Goal: Task Accomplishment & Management: Complete application form

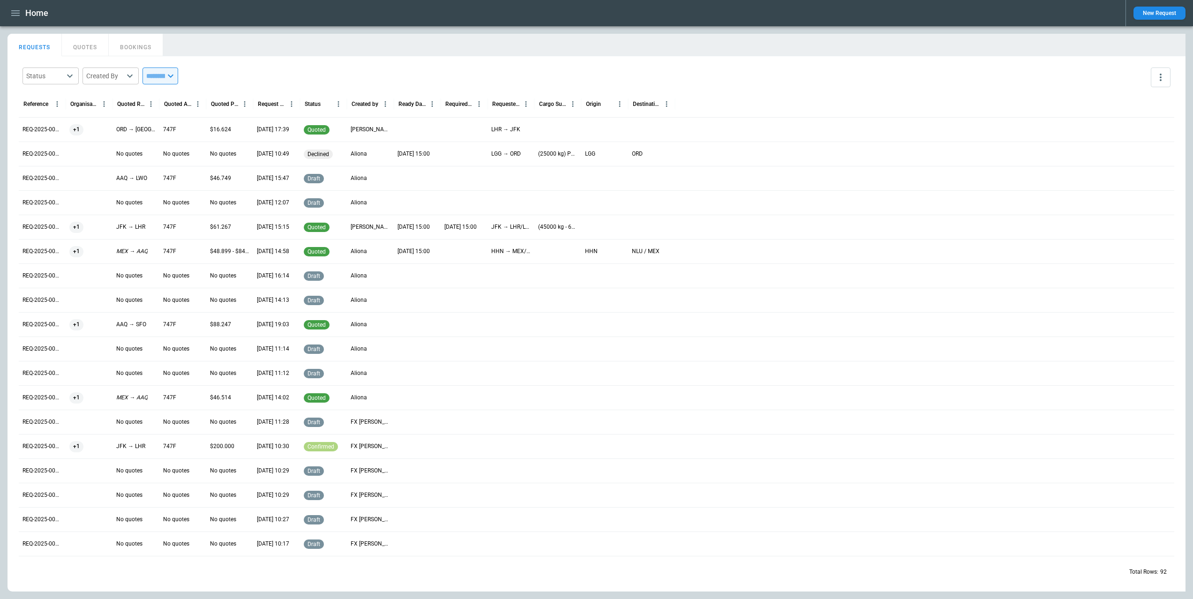
click at [731, 42] on div "REQUESTS QUOTES BOOKINGS" at bounding box center [597, 44] width 1178 height 20
click at [13, 11] on icon "button" at bounding box center [15, 13] width 8 height 6
click at [52, 113] on li "Switch tenant" at bounding box center [43, 110] width 70 height 15
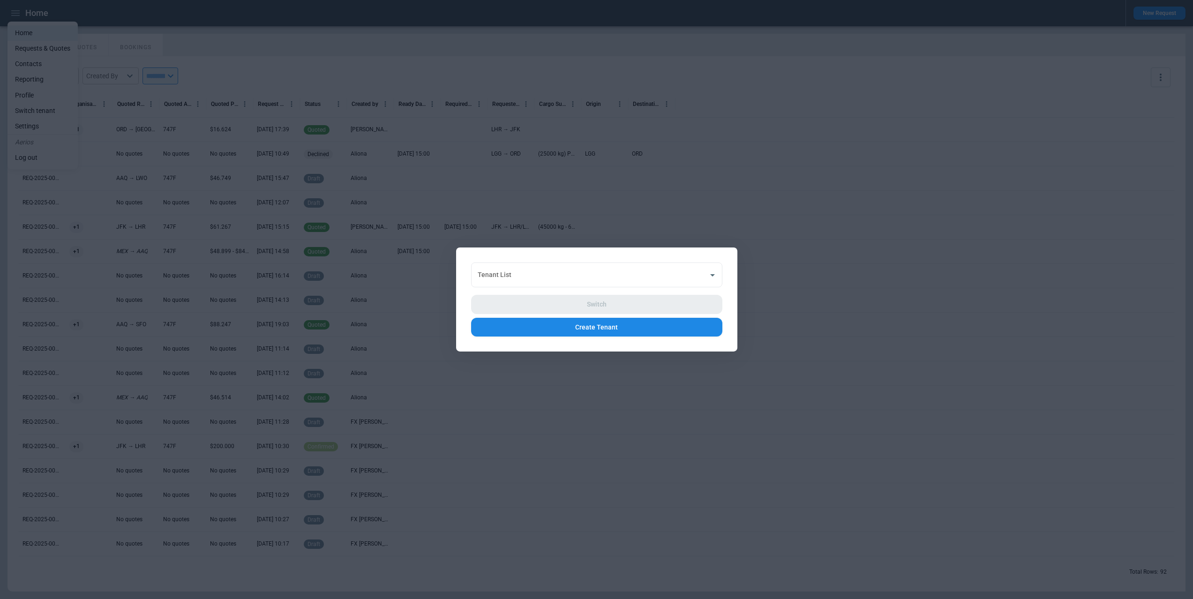
click at [755, 232] on div at bounding box center [596, 299] width 1193 height 599
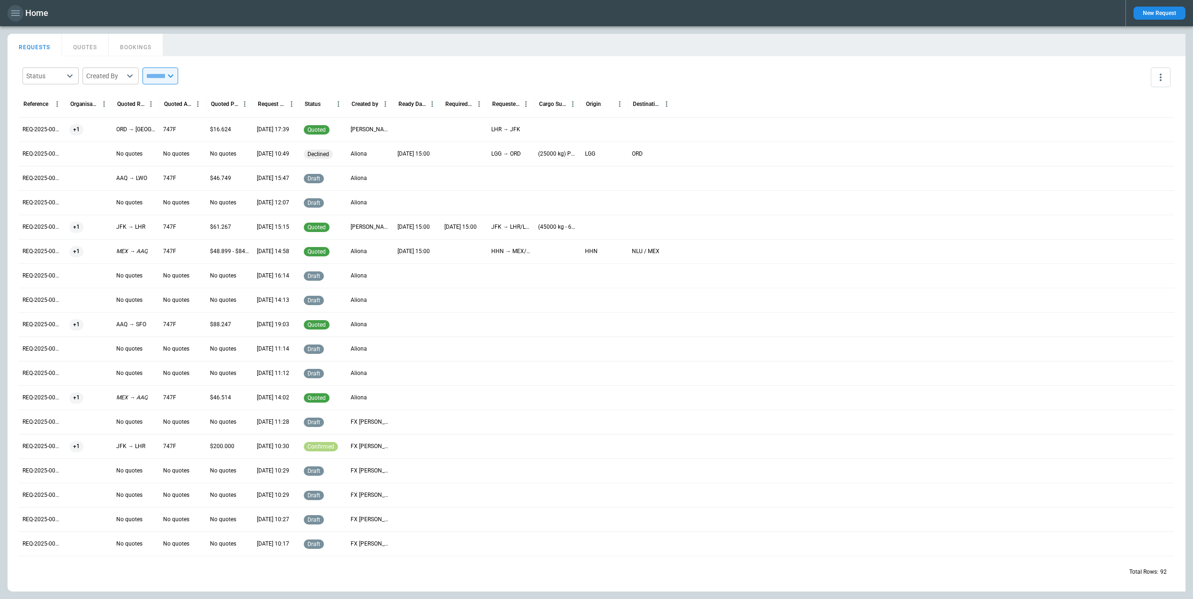
click at [20, 14] on icon "button" at bounding box center [15, 13] width 11 height 11
click at [759, 94] on div at bounding box center [596, 299] width 1193 height 599
click at [18, 18] on icon "button" at bounding box center [15, 13] width 11 height 11
click at [50, 106] on li "Switch tenant" at bounding box center [43, 110] width 70 height 15
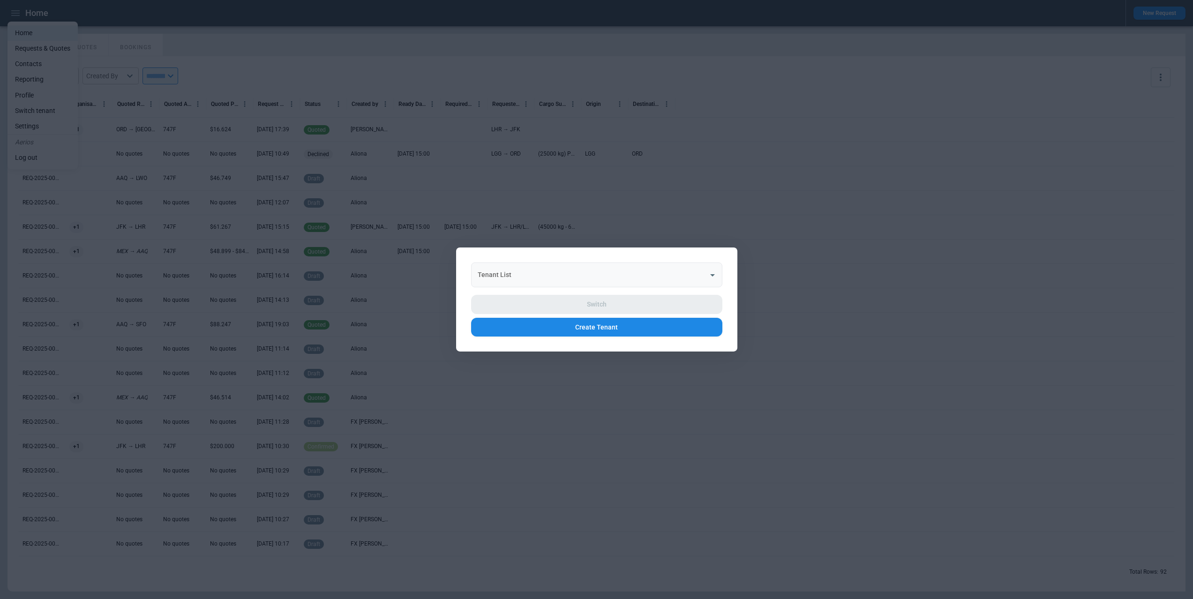
click at [564, 264] on div "Tenant List" at bounding box center [596, 275] width 251 height 25
click at [515, 253] on div "Tenant List Tenant List Switch Create Tenant" at bounding box center [596, 300] width 281 height 104
click at [597, 325] on button "Create Tenant" at bounding box center [596, 327] width 251 height 19
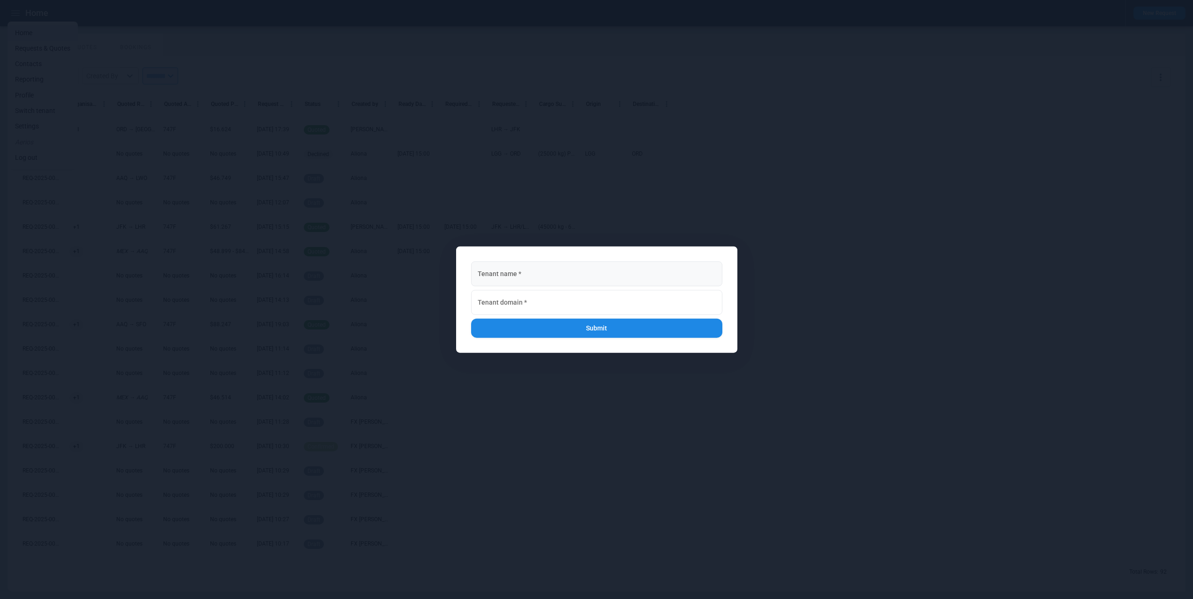
click at [540, 271] on input "Tenant name   *" at bounding box center [596, 274] width 251 height 25
type input "**********"
click at [548, 303] on input "Tenant domain   *" at bounding box center [596, 302] width 251 height 25
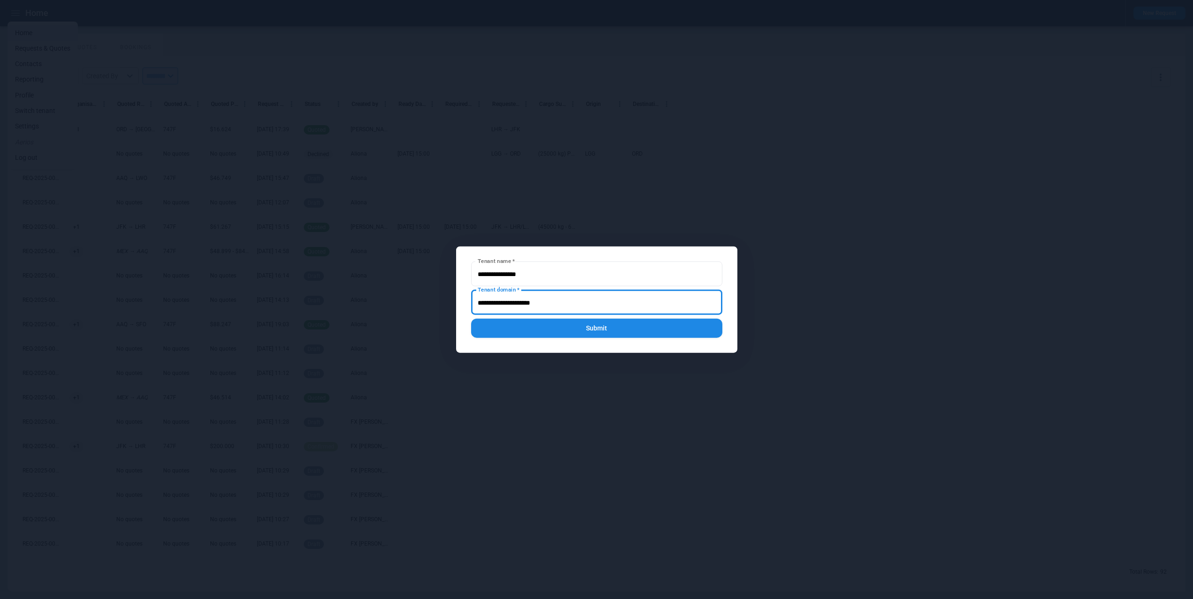
click at [504, 302] on input "Tenant domain   *" at bounding box center [596, 302] width 251 height 25
drag, startPoint x: 519, startPoint y: 302, endPoint x: 511, endPoint y: 302, distance: 7.5
click at [519, 301] on input "Tenant domain   *" at bounding box center [596, 302] width 251 height 25
drag, startPoint x: 499, startPoint y: 301, endPoint x: 529, endPoint y: 303, distance: 30.5
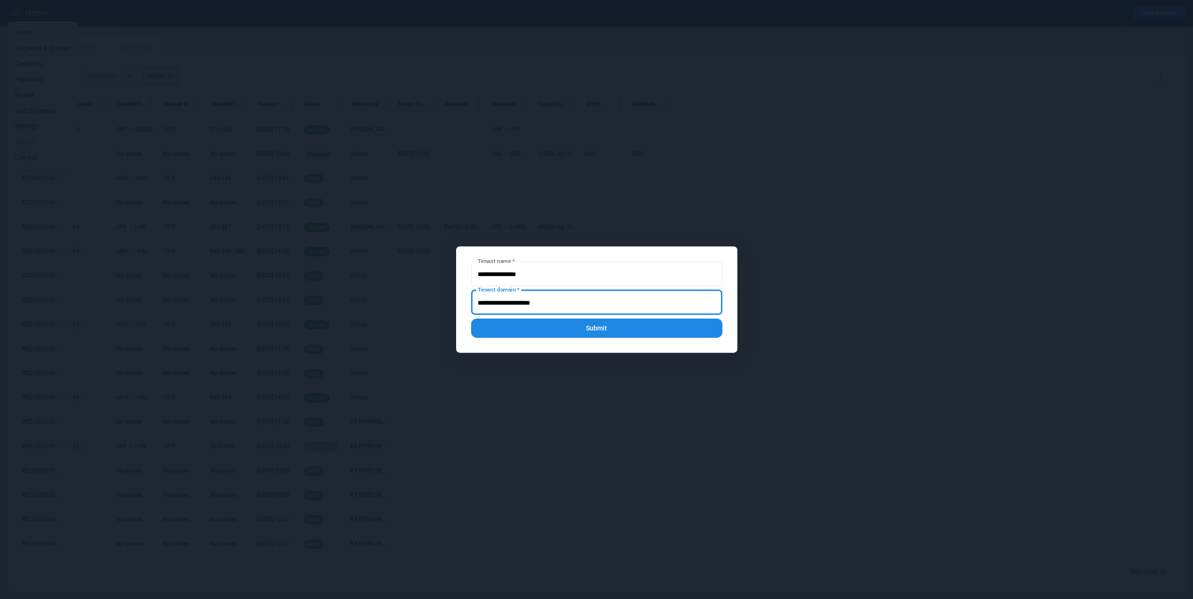
click at [529, 303] on input "Tenant domain   *" at bounding box center [596, 302] width 251 height 25
type input "**********"
click at [608, 330] on button "Submit" at bounding box center [596, 328] width 251 height 19
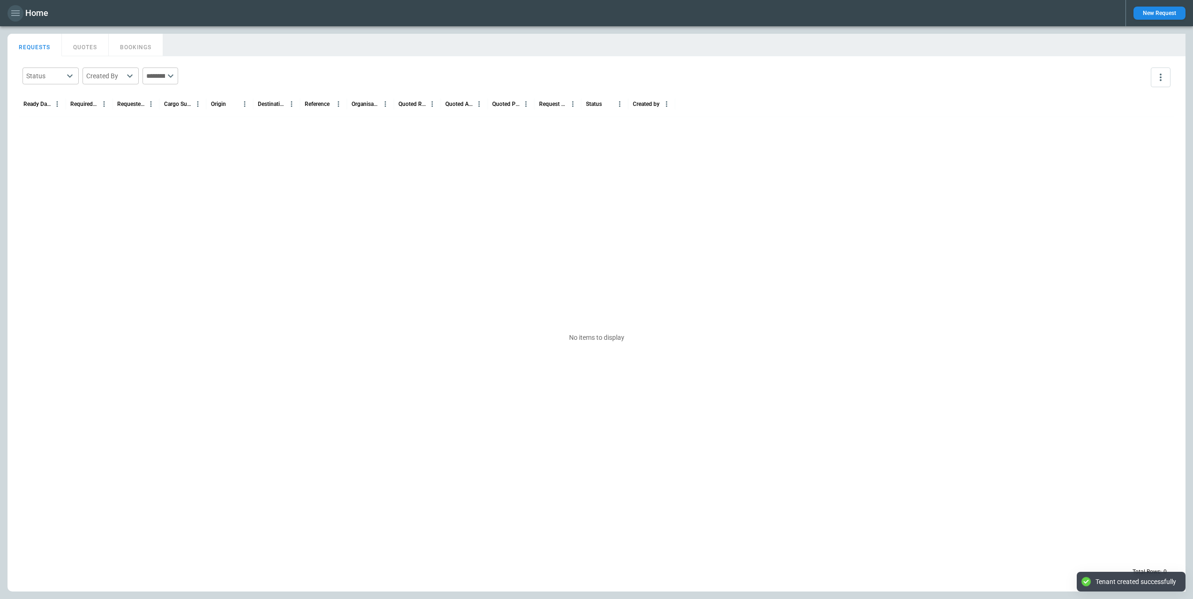
click at [16, 15] on icon "button" at bounding box center [15, 13] width 8 height 6
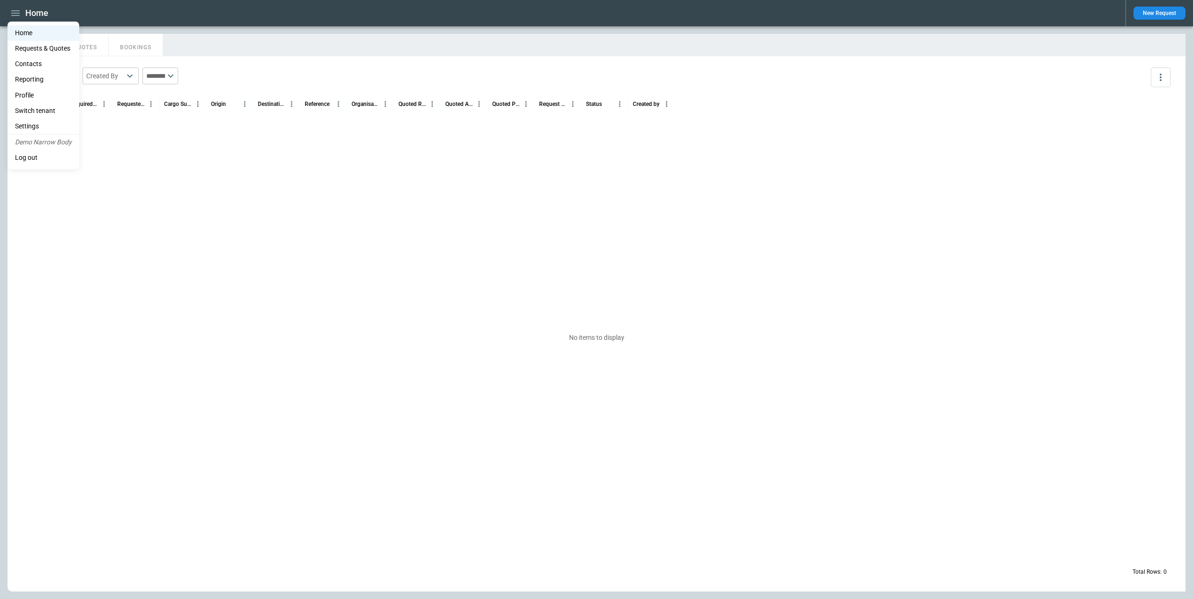
click at [48, 126] on li "Settings" at bounding box center [44, 126] width 72 height 15
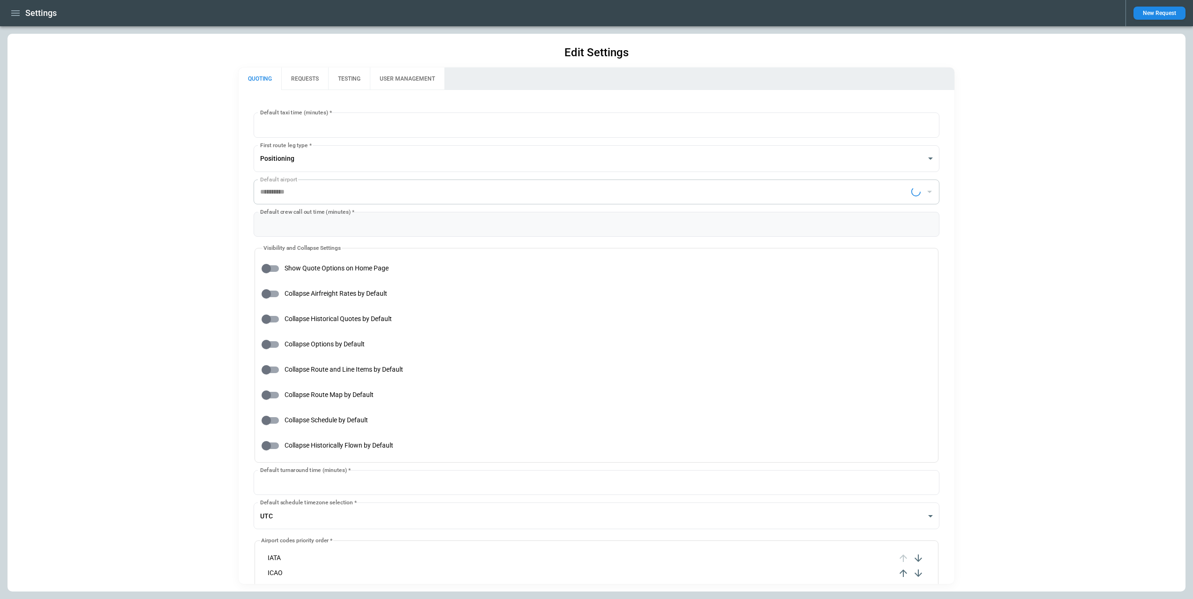
type input "**********"
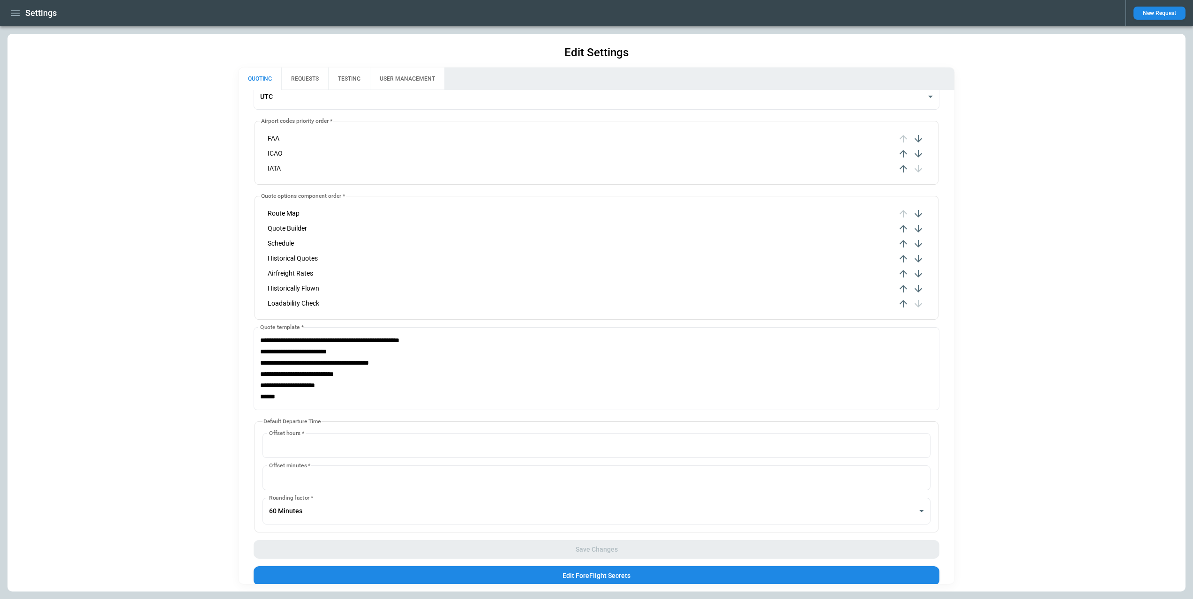
scroll to position [444, 0]
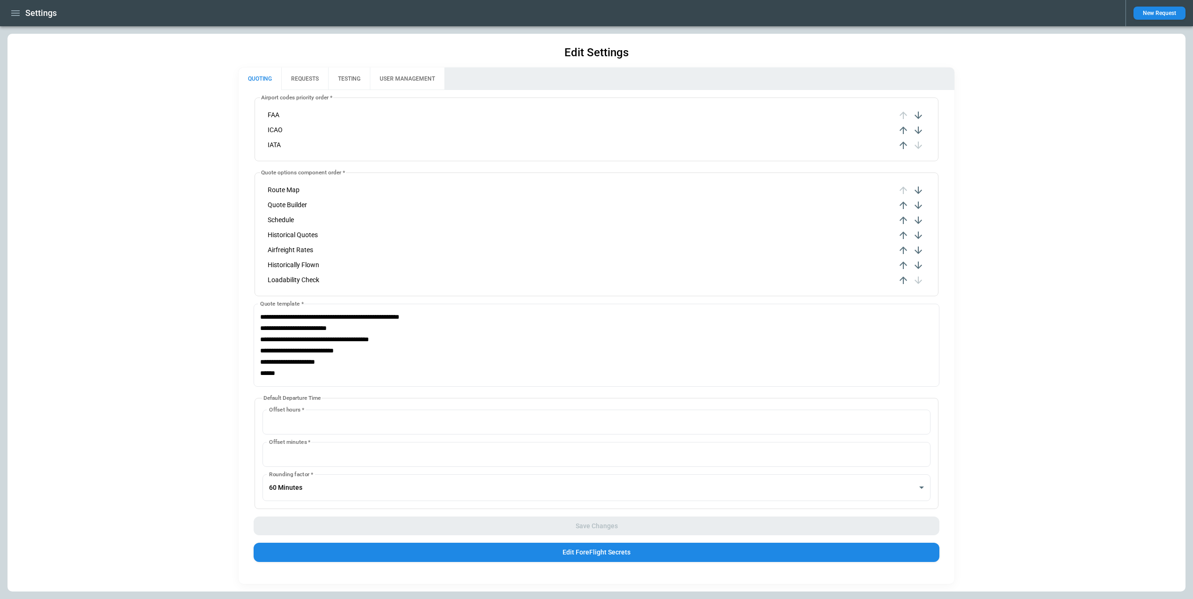
drag, startPoint x: 1035, startPoint y: 145, endPoint x: 993, endPoint y: 145, distance: 41.7
click at [1032, 145] on div "**********" at bounding box center [597, 313] width 1178 height 558
click at [907, 145] on icon "button" at bounding box center [903, 145] width 11 height 11
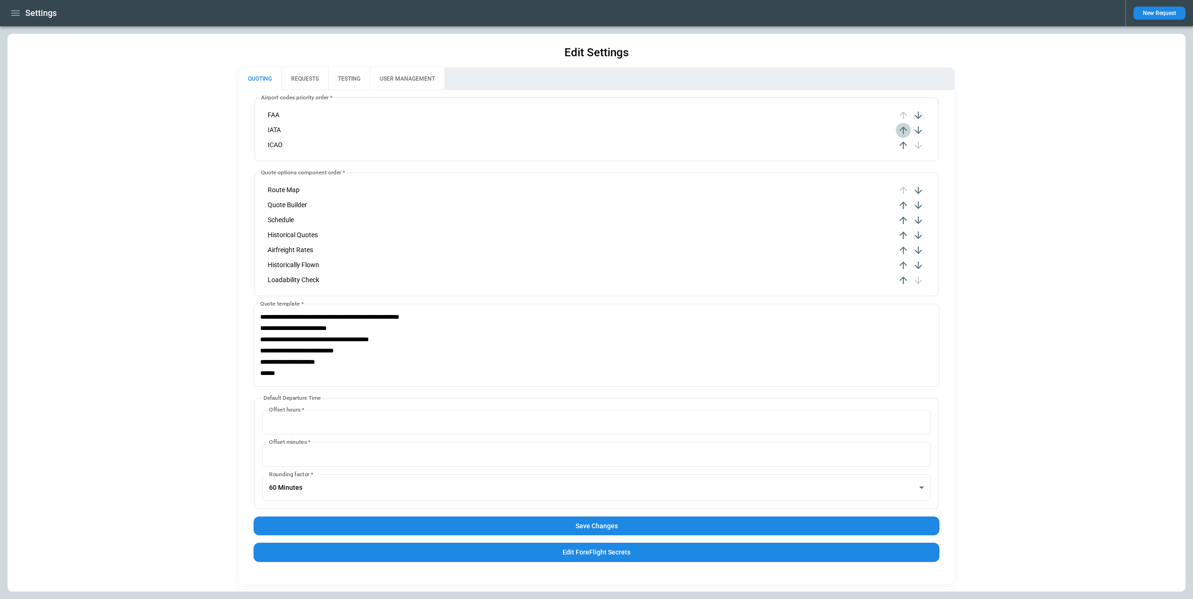
click at [905, 132] on icon "button" at bounding box center [903, 130] width 11 height 11
click at [771, 529] on button "Save Changes" at bounding box center [597, 526] width 686 height 19
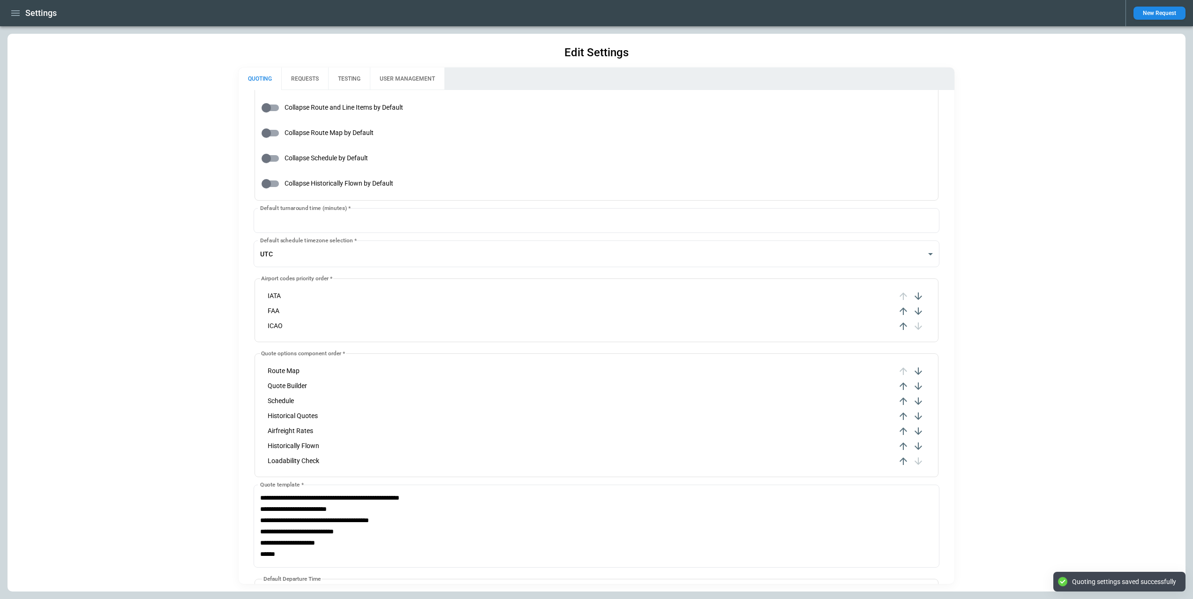
scroll to position [0, 0]
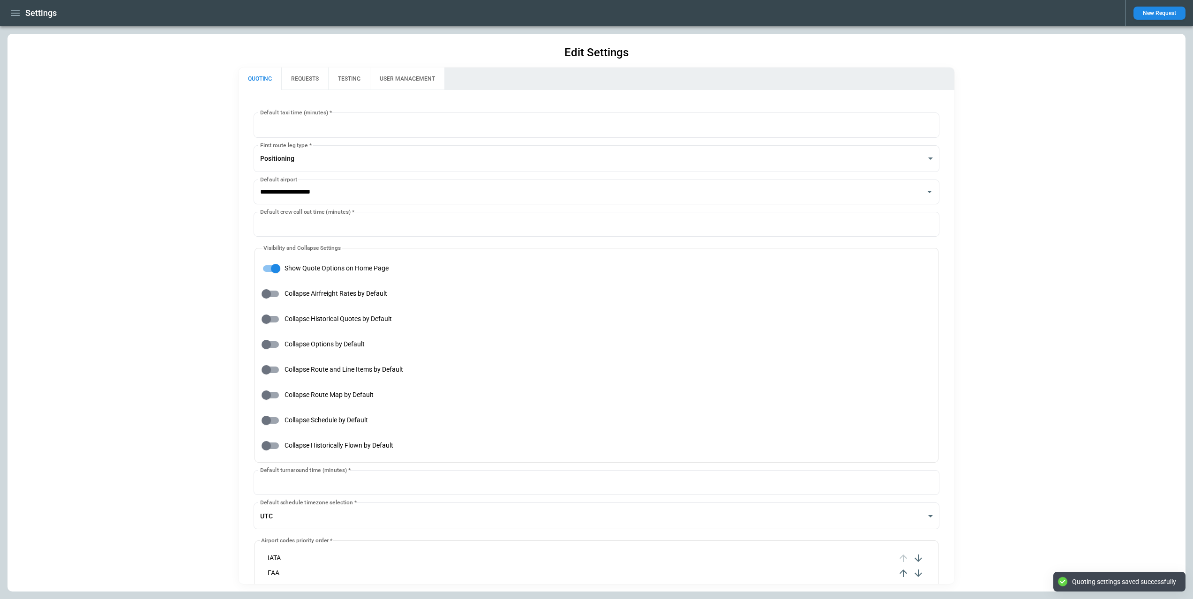
click at [312, 70] on button "REQUESTS" at bounding box center [304, 79] width 47 height 23
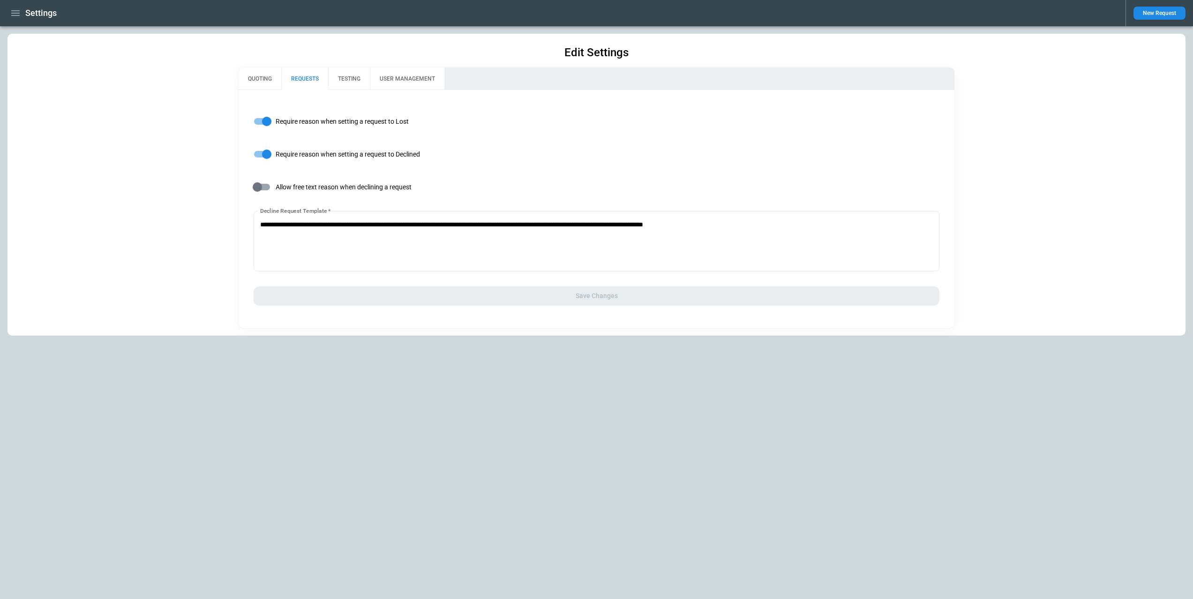
click at [346, 76] on button "TESTING" at bounding box center [349, 79] width 42 height 23
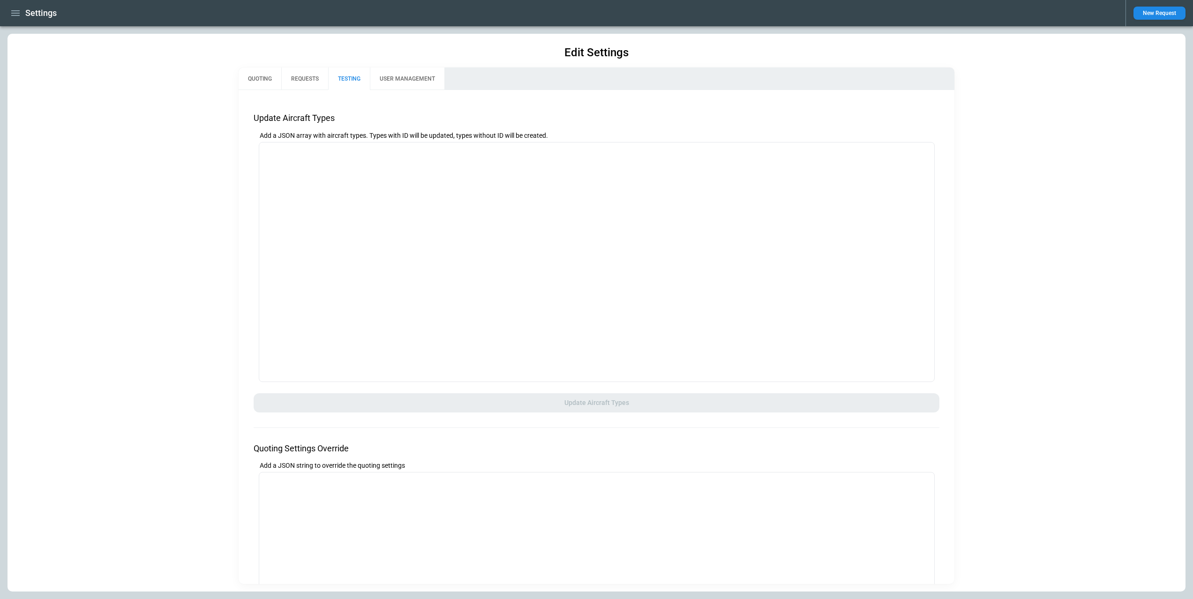
click at [387, 77] on button "USER MANAGEMENT" at bounding box center [407, 79] width 75 height 23
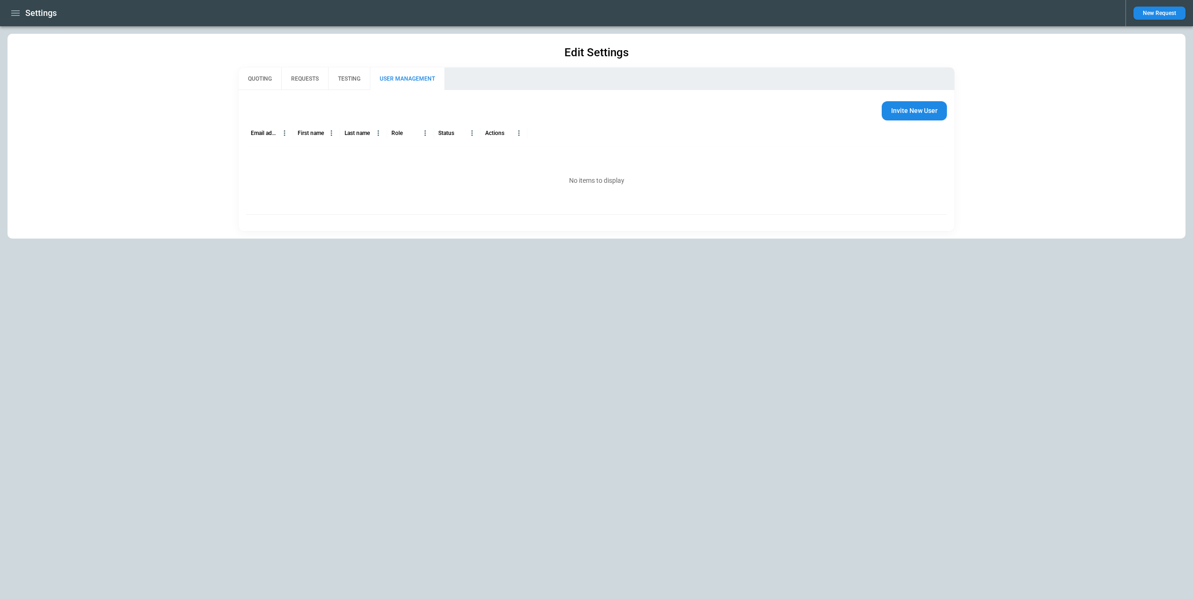
click at [263, 80] on button "QUOTING" at bounding box center [260, 79] width 43 height 23
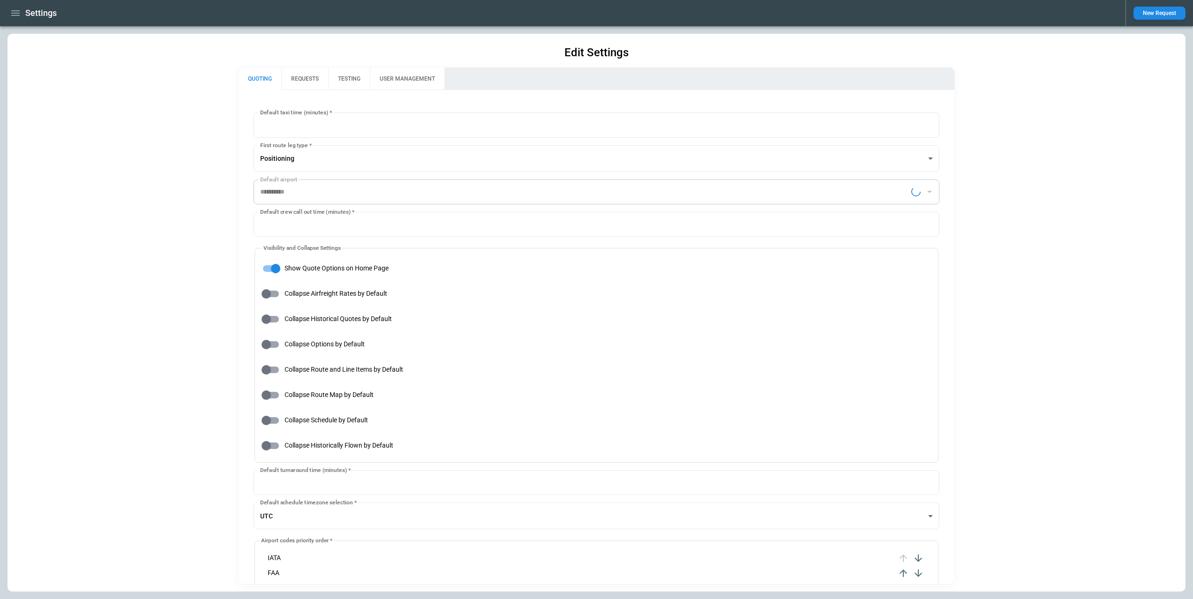
type input "**********"
drag, startPoint x: 173, startPoint y: 90, endPoint x: 88, endPoint y: 53, distance: 93.0
click at [171, 89] on div "**********" at bounding box center [597, 313] width 1178 height 558
click at [19, 17] on icon "button" at bounding box center [15, 13] width 11 height 11
click at [43, 35] on li "Home" at bounding box center [44, 32] width 72 height 15
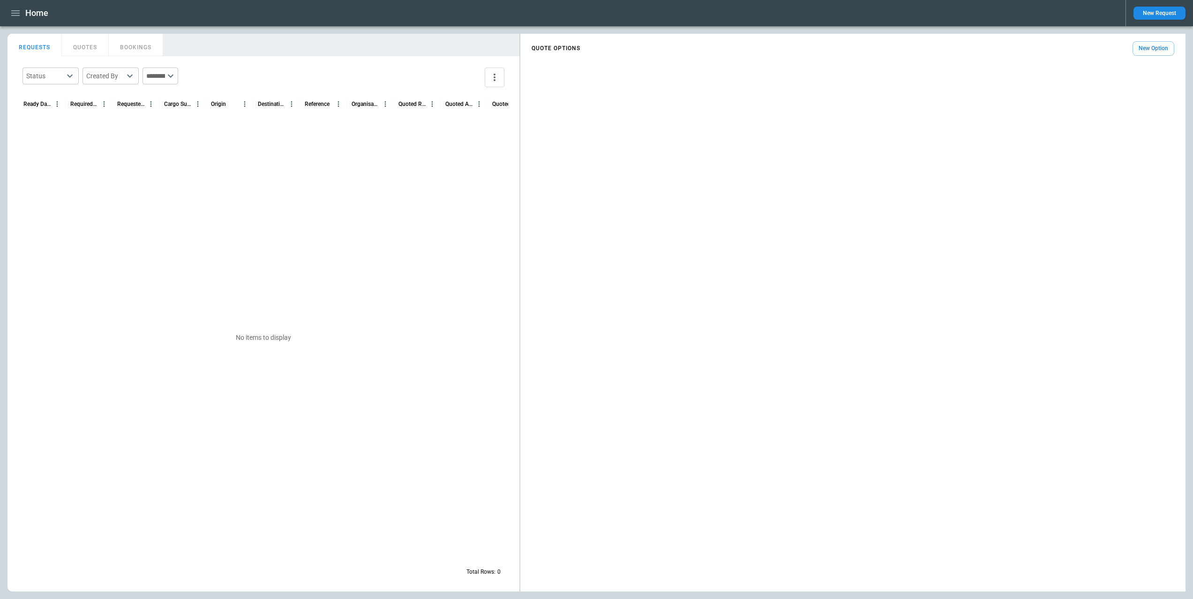
click at [23, 10] on button "button" at bounding box center [16, 13] width 16 height 16
click at [42, 127] on li "Settings" at bounding box center [44, 126] width 72 height 15
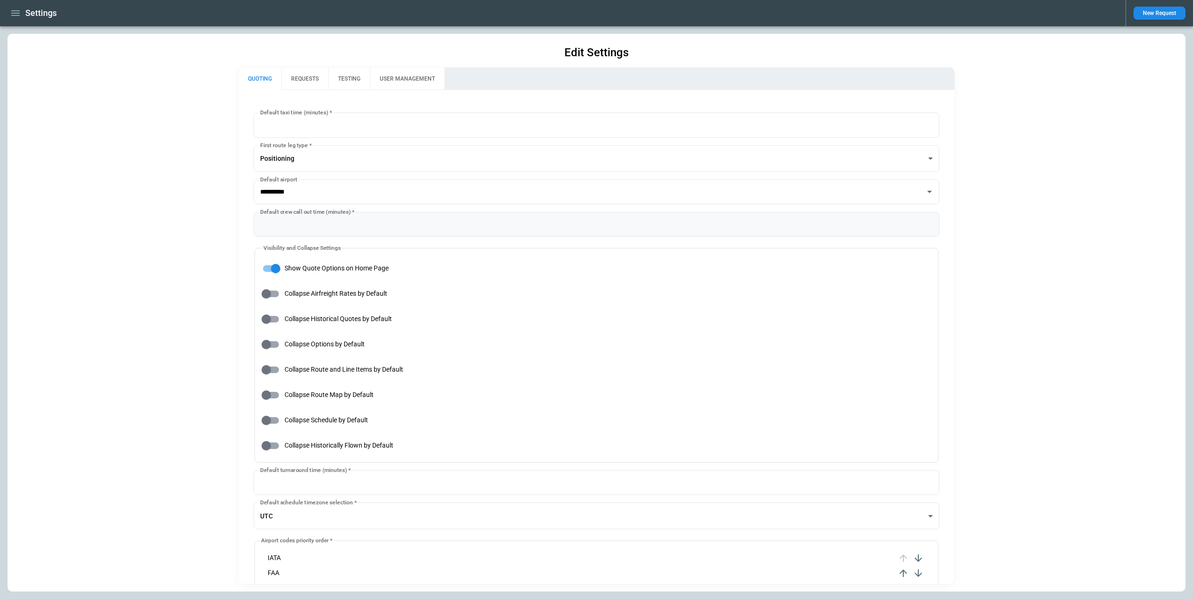
type input "**********"
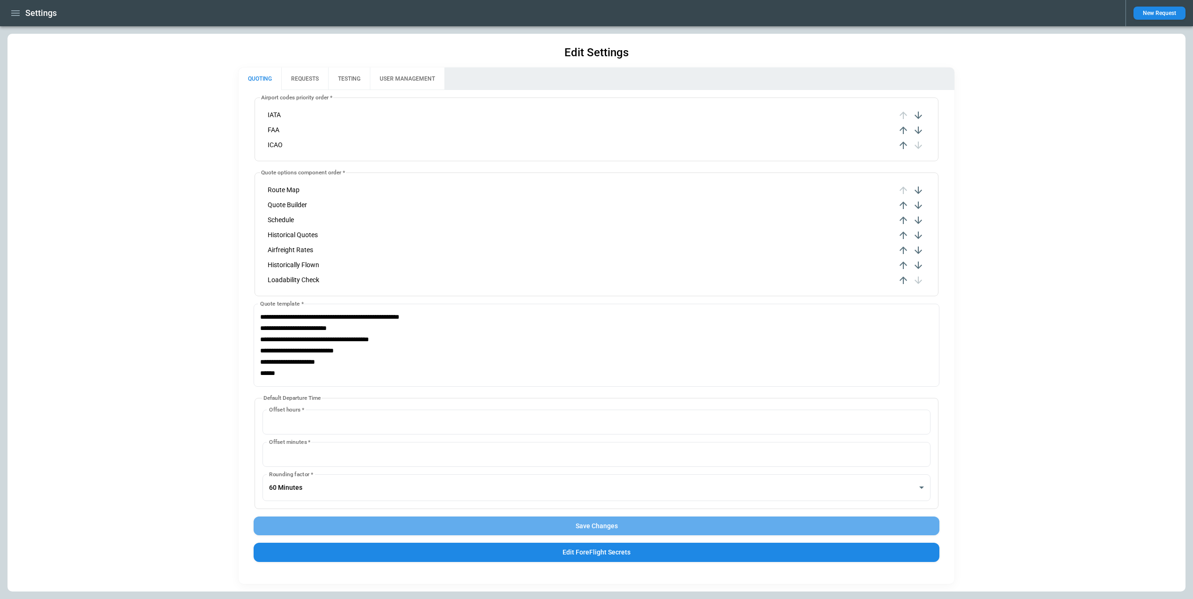
click at [845, 521] on button "Save Changes" at bounding box center [597, 526] width 686 height 19
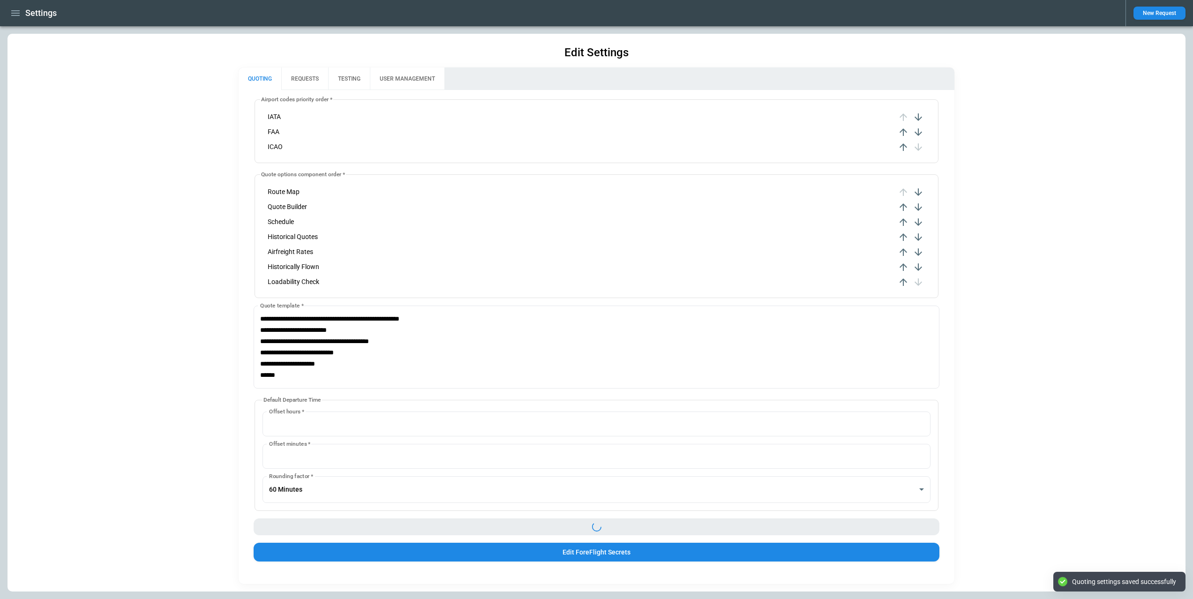
scroll to position [444, 0]
click at [23, 16] on div "Settings" at bounding box center [563, 13] width 1111 height 16
click at [18, 18] on icon "button" at bounding box center [15, 13] width 11 height 11
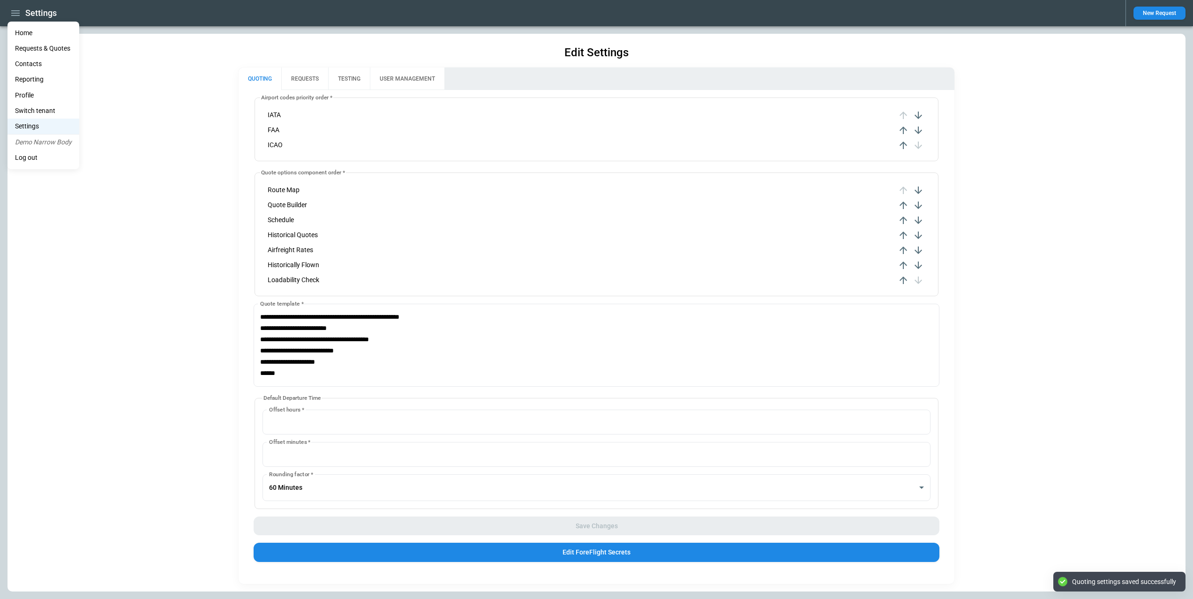
click at [24, 30] on li "Home" at bounding box center [44, 32] width 72 height 15
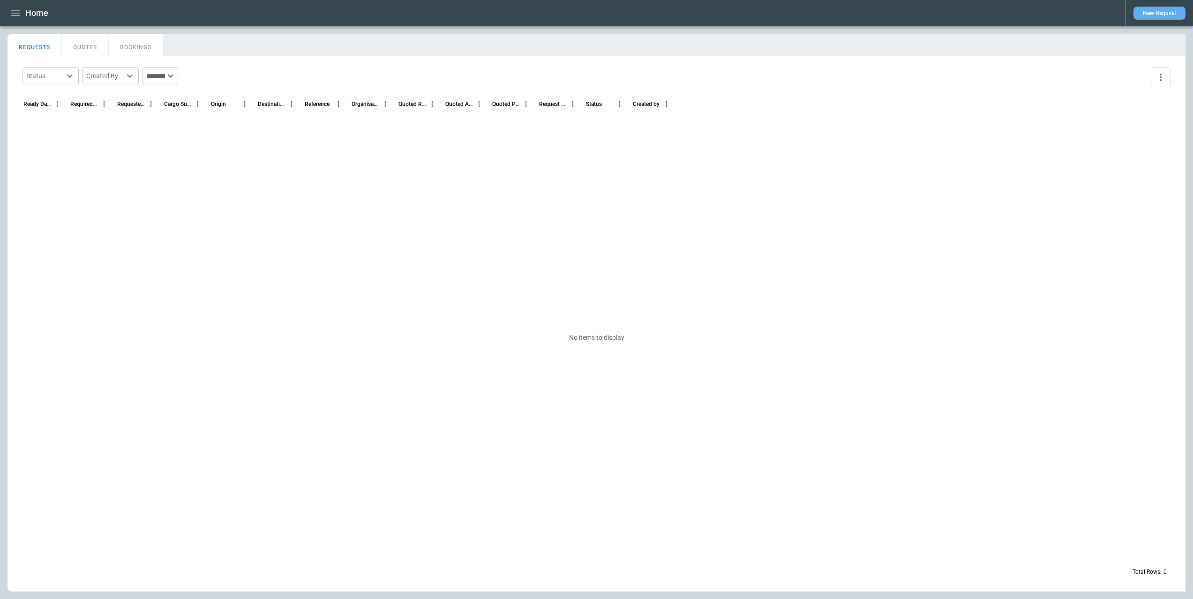
click at [1152, 14] on button "New Request" at bounding box center [1160, 13] width 52 height 13
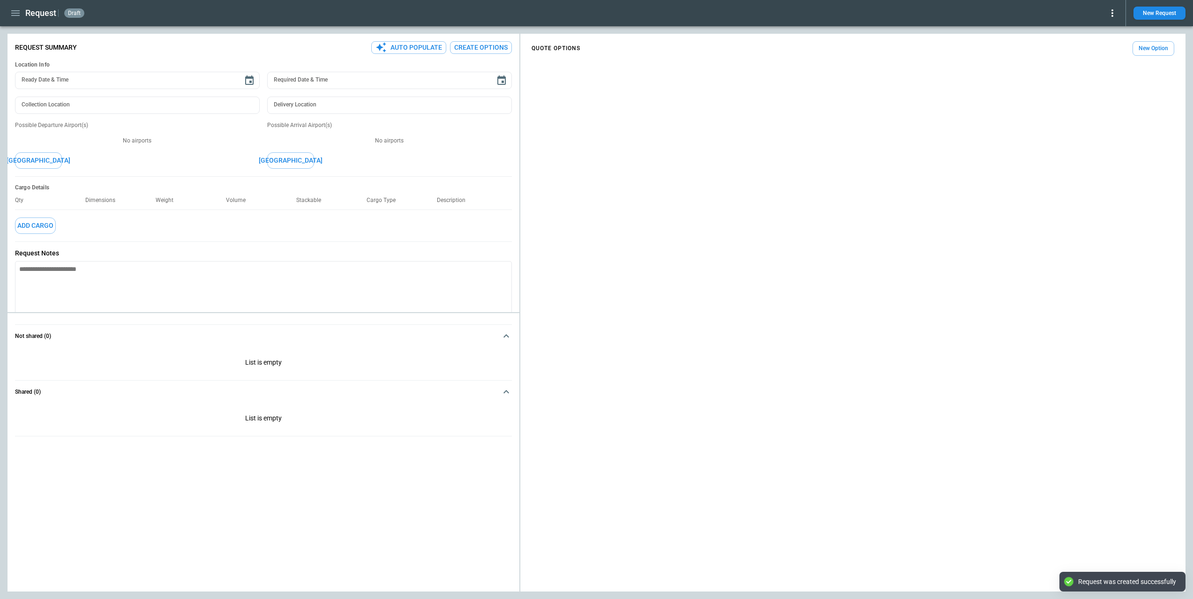
type textarea "*"
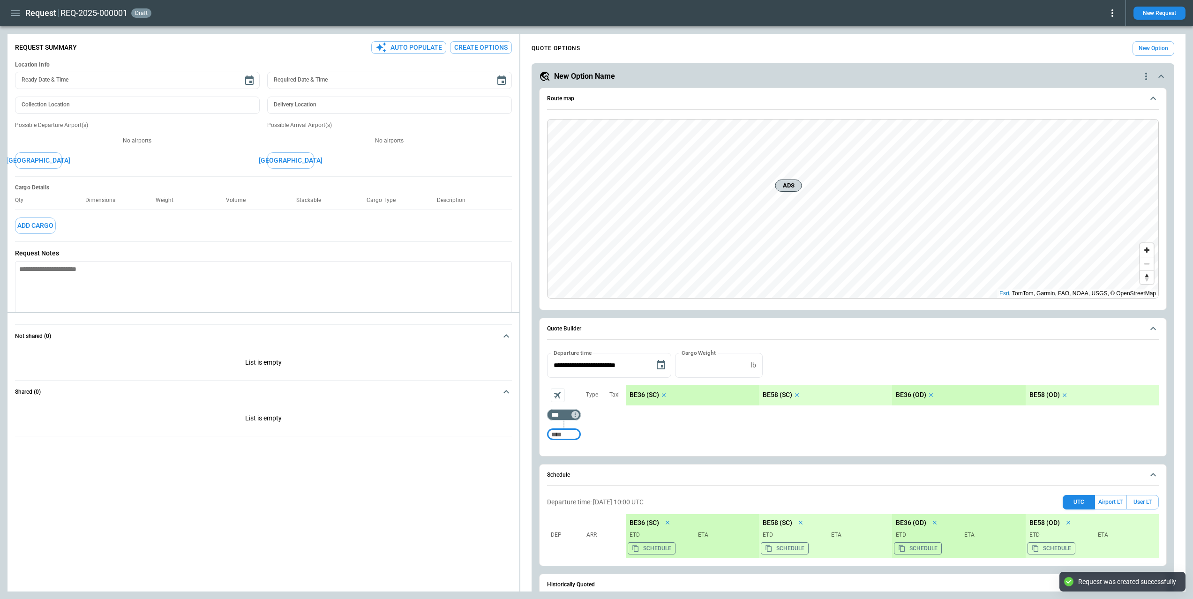
click at [562, 433] on input "Too short" at bounding box center [564, 434] width 30 height 17
type input "***"
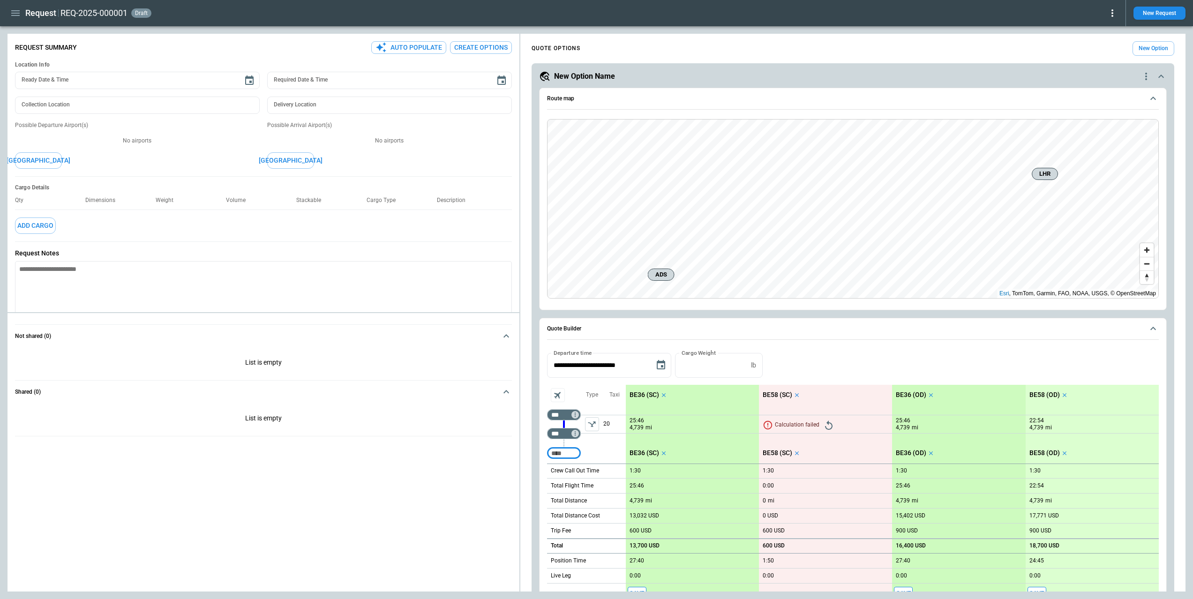
click at [831, 423] on icon "Retry" at bounding box center [828, 425] width 11 height 11
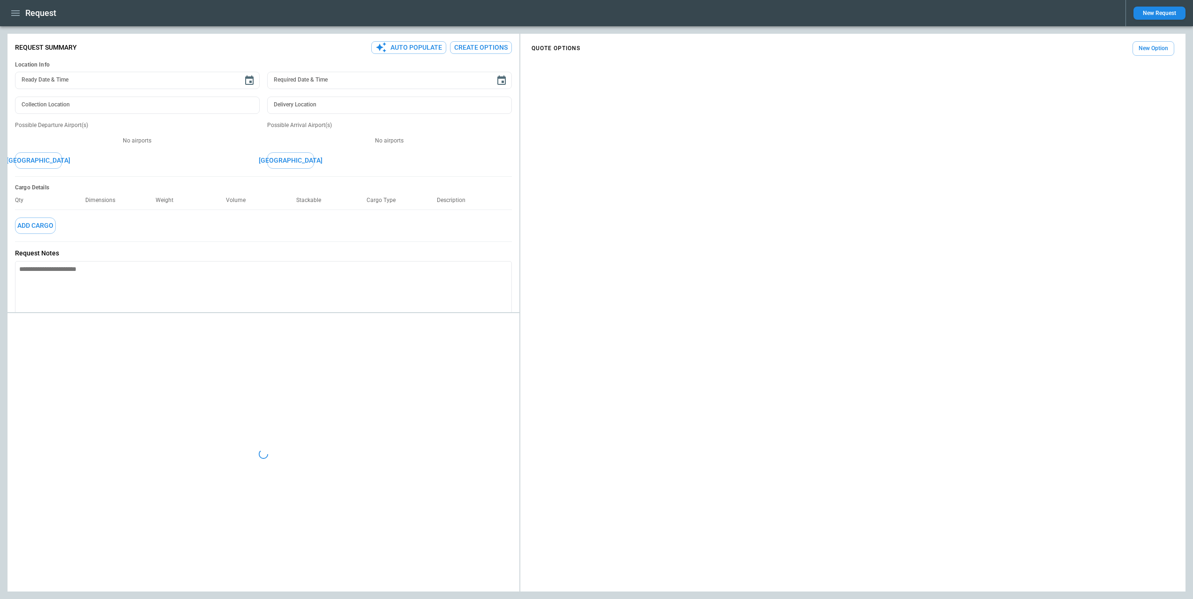
type textarea "*"
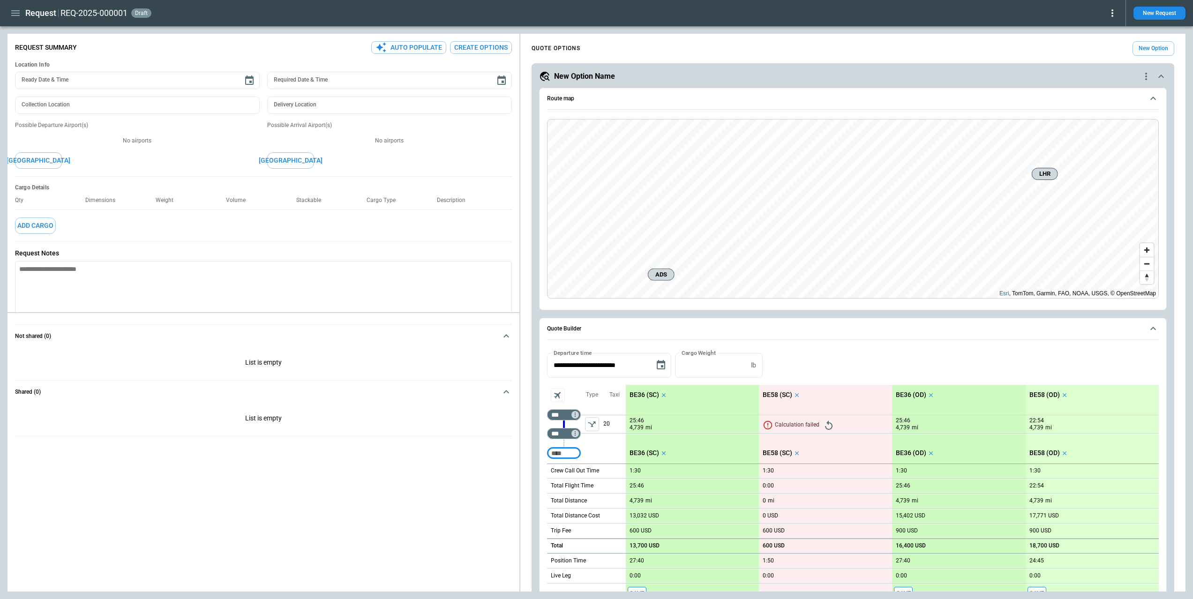
click at [1148, 77] on icon "quote-option-actions" at bounding box center [1146, 76] width 11 height 11
click at [1119, 133] on li "Delete Quote Option" at bounding box center [1110, 134] width 83 height 14
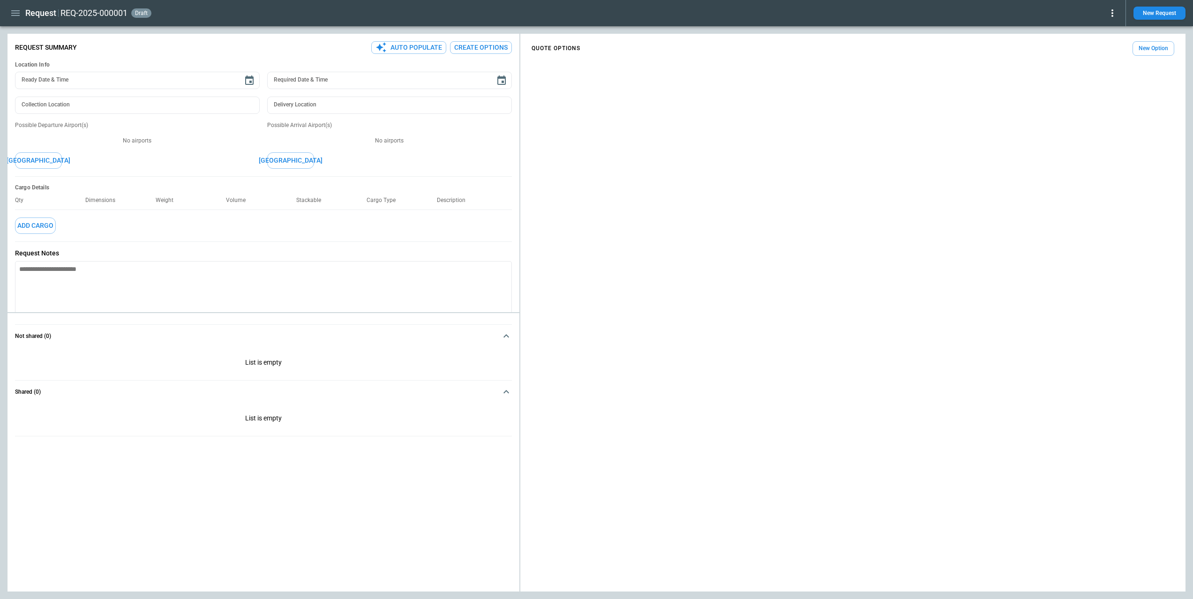
click at [1154, 50] on button "New Option" at bounding box center [1154, 48] width 42 height 15
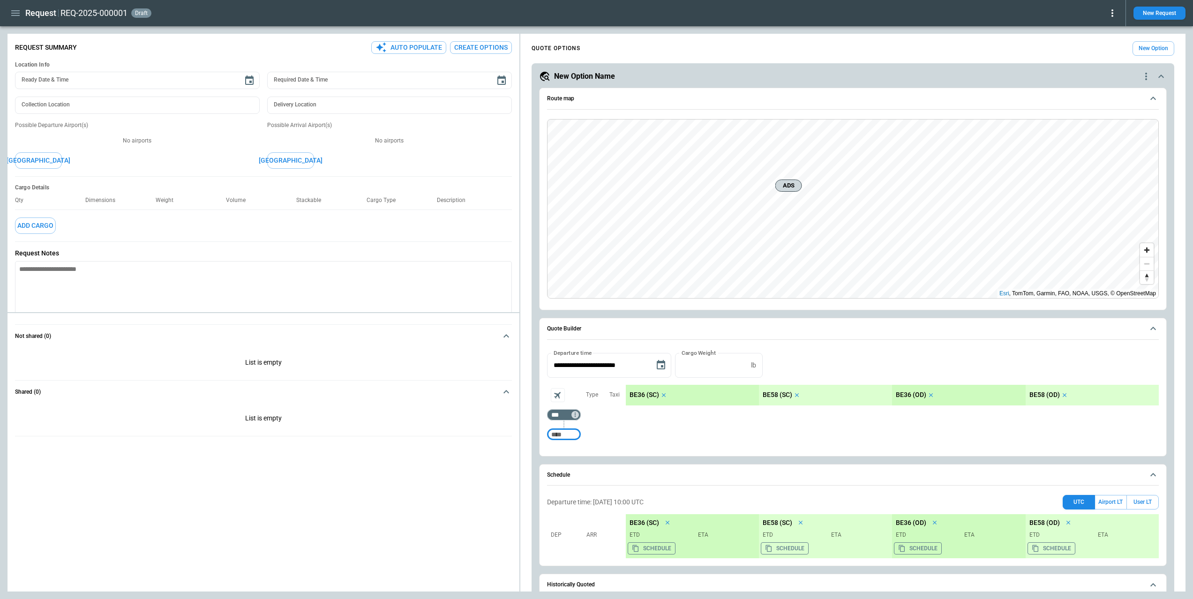
click at [574, 433] on input "Too short" at bounding box center [564, 434] width 30 height 17
type input "***"
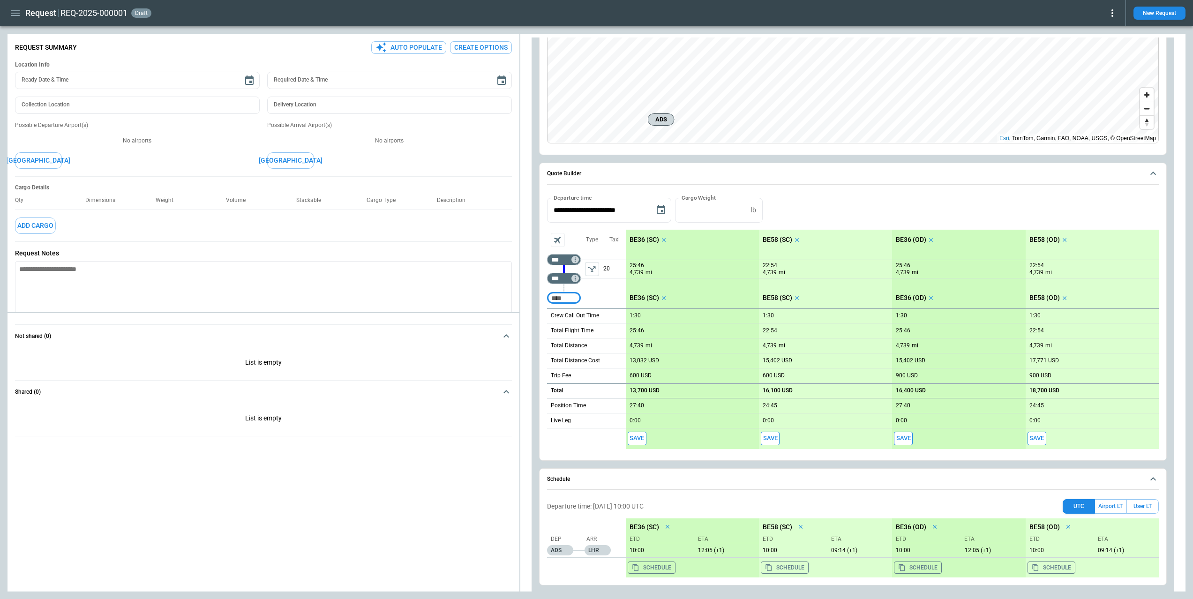
scroll to position [159, 0]
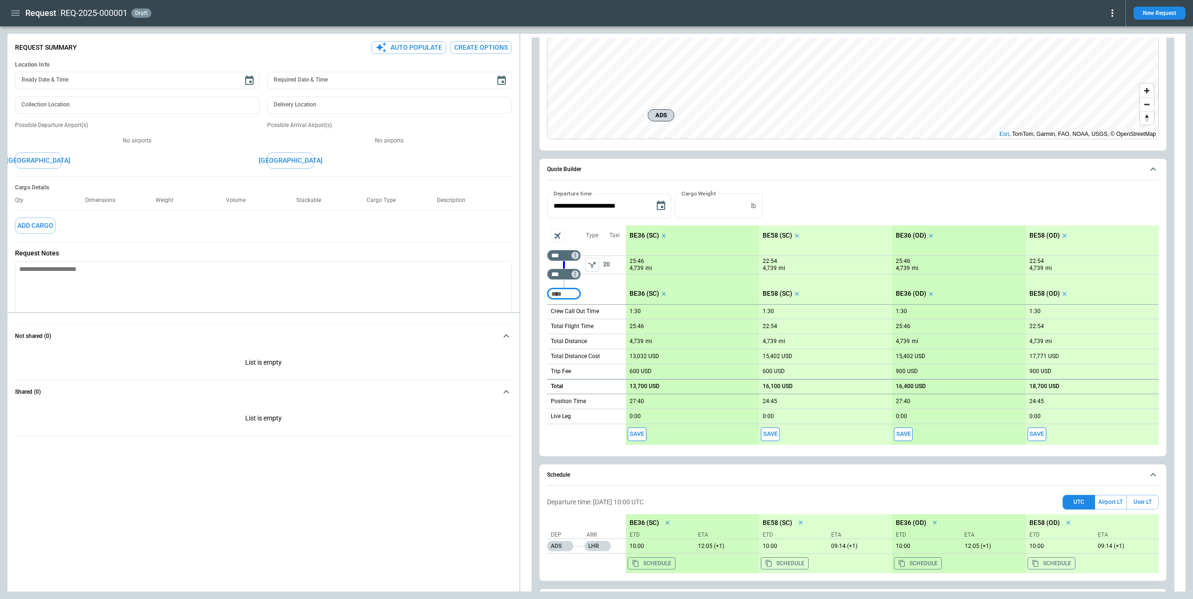
click at [585, 265] on button "left aligned" at bounding box center [592, 265] width 14 height 14
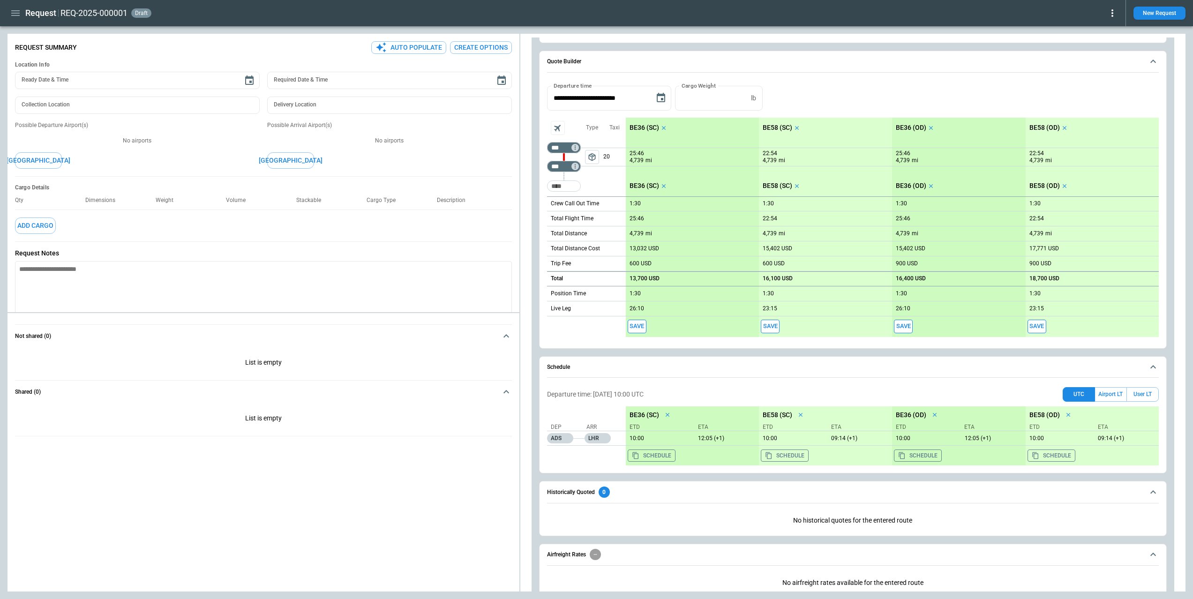
scroll to position [355, 0]
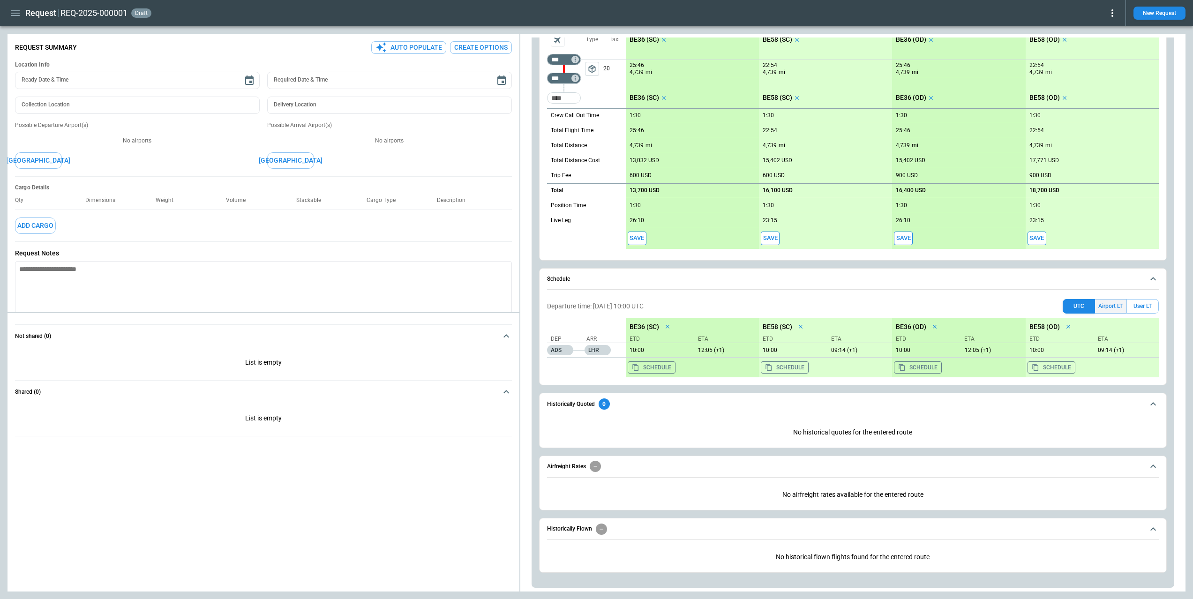
click at [1109, 302] on button "Airport LT" at bounding box center [1110, 306] width 31 height 15
click at [1076, 304] on button "UTC" at bounding box center [1079, 306] width 32 height 15
click at [1108, 304] on button "Airport LT" at bounding box center [1110, 306] width 31 height 15
click at [1077, 304] on button "UTC" at bounding box center [1079, 306] width 32 height 15
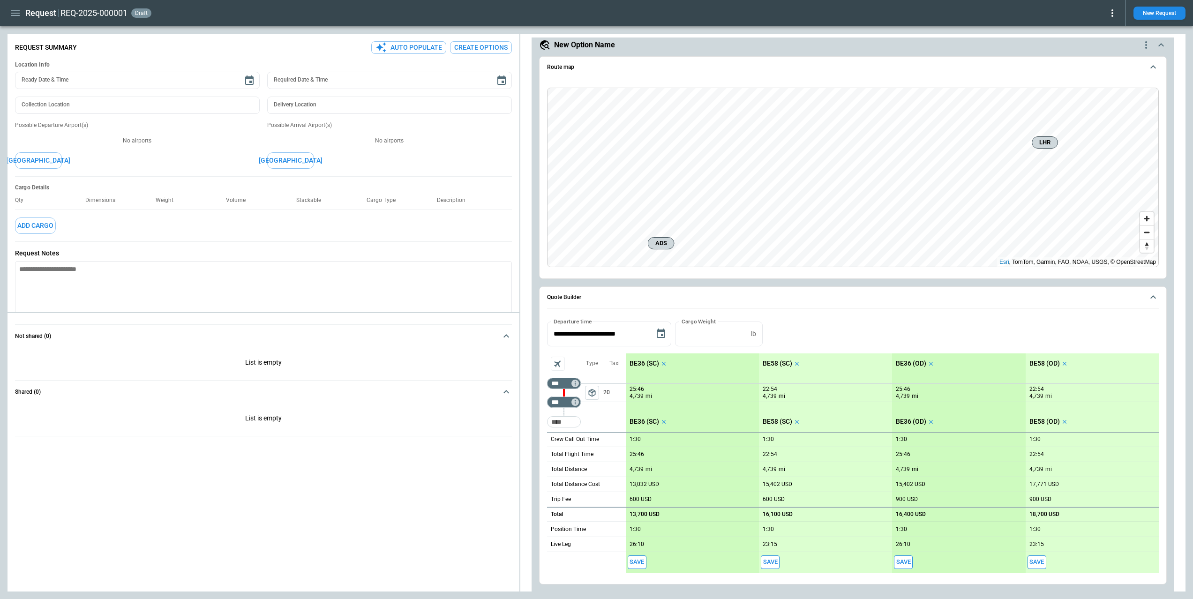
scroll to position [0, 0]
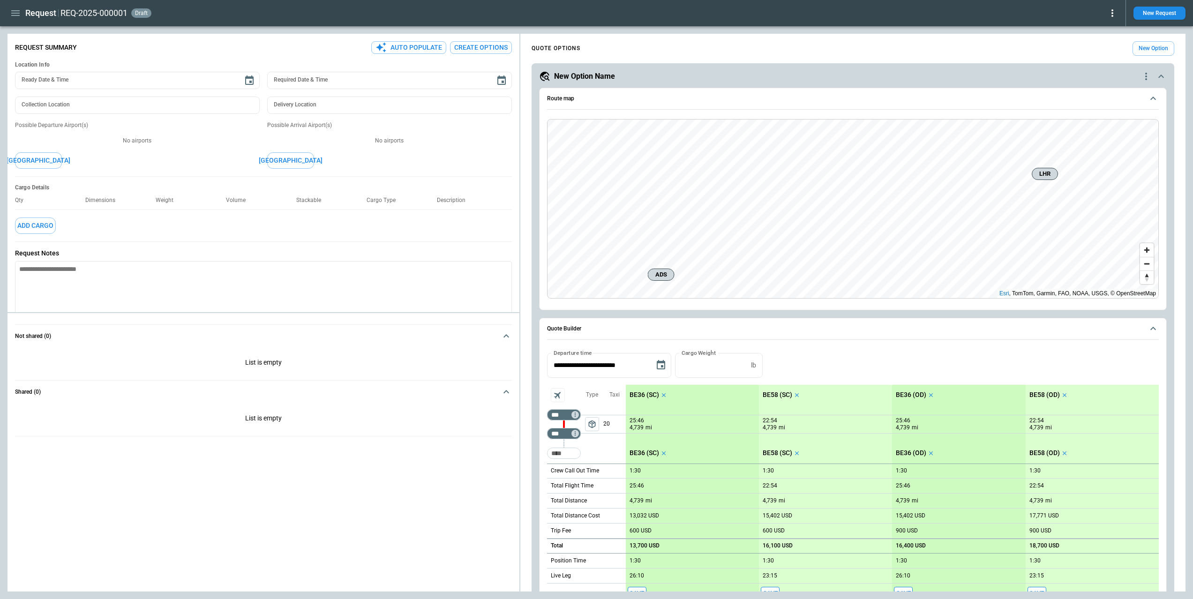
click at [13, 15] on icon "button" at bounding box center [15, 13] width 8 height 6
click at [23, 30] on li "Home" at bounding box center [44, 32] width 72 height 15
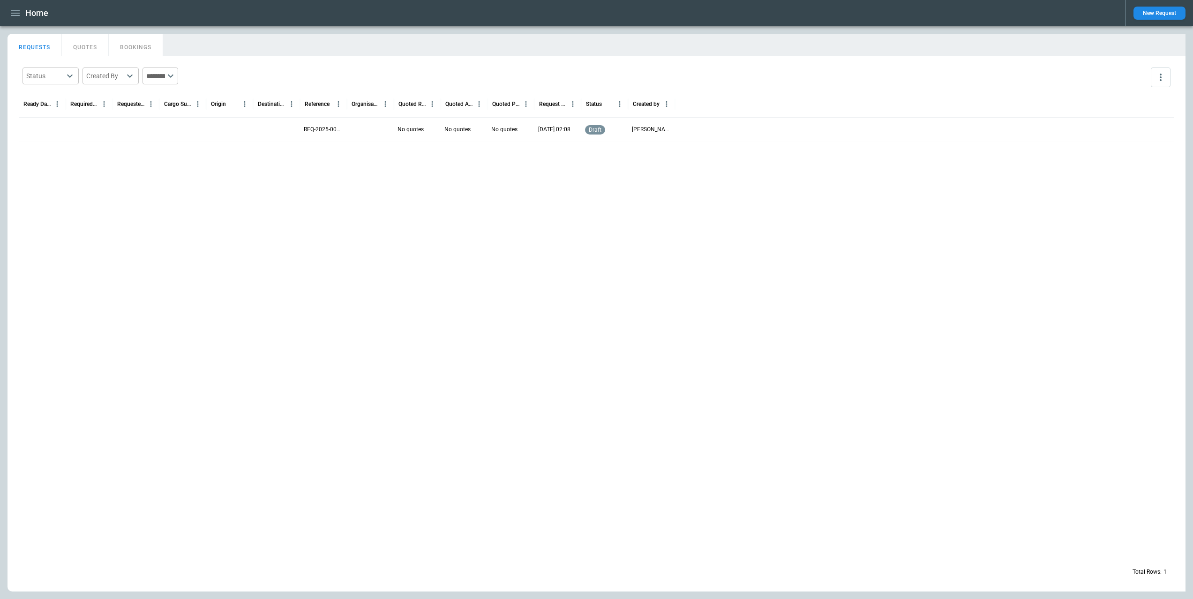
click at [578, 227] on div at bounding box center [597, 350] width 1156 height 417
click at [197, 105] on icon "Cargo Summary column menu" at bounding box center [198, 104] width 8 height 8
drag, startPoint x: 250, startPoint y: 188, endPoint x: 239, endPoint y: 149, distance: 41.5
click at [250, 188] on div at bounding box center [597, 350] width 1156 height 417
drag, startPoint x: 1172, startPoint y: 78, endPoint x: 1162, endPoint y: 78, distance: 9.4
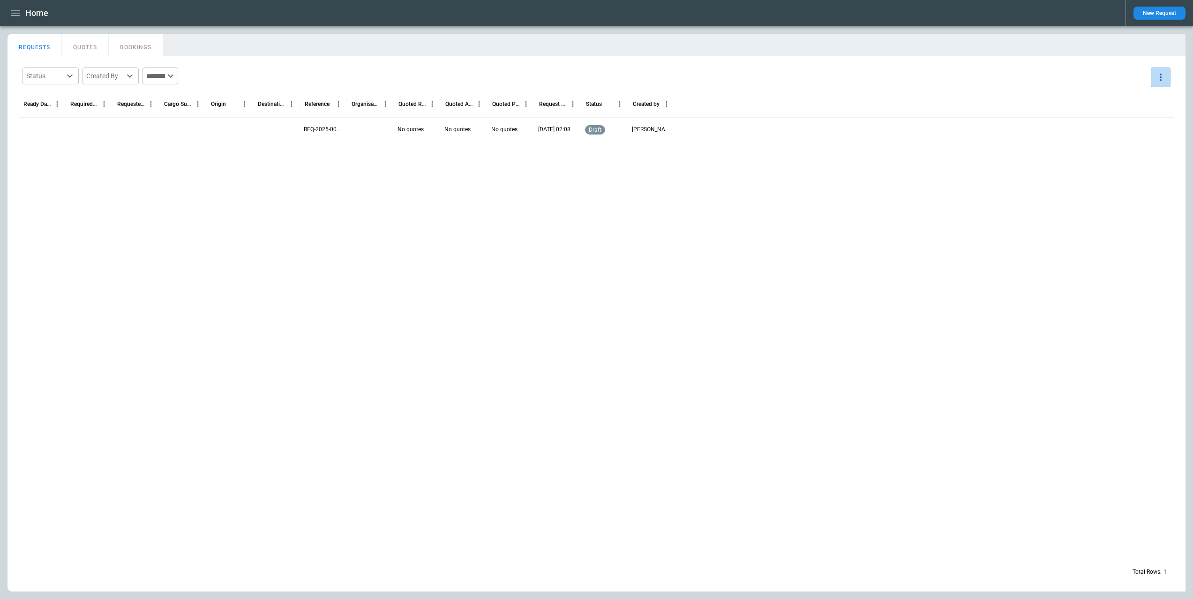
click at [1167, 78] on div "Status ​ Created By ​ ​" at bounding box center [597, 77] width 1156 height 27
click at [1162, 78] on icon "more" at bounding box center [1160, 77] width 11 height 11
click at [1108, 114] on p "View Settings" at bounding box center [1120, 114] width 39 height 8
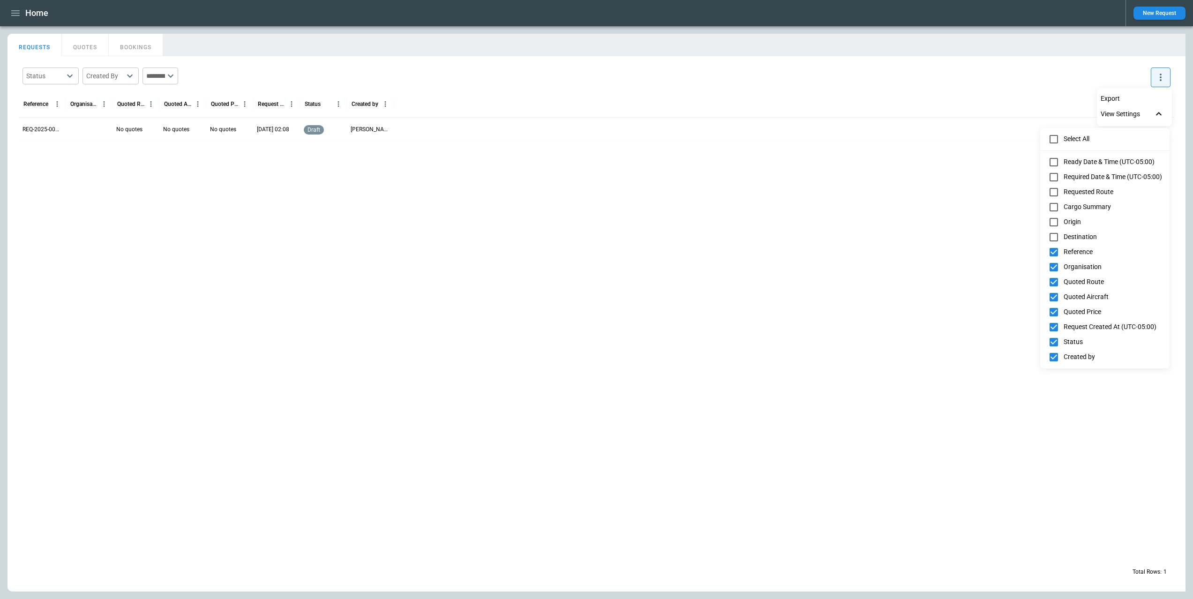
click at [993, 302] on div at bounding box center [596, 299] width 1193 height 599
